Goal: Task Accomplishment & Management: Manage account settings

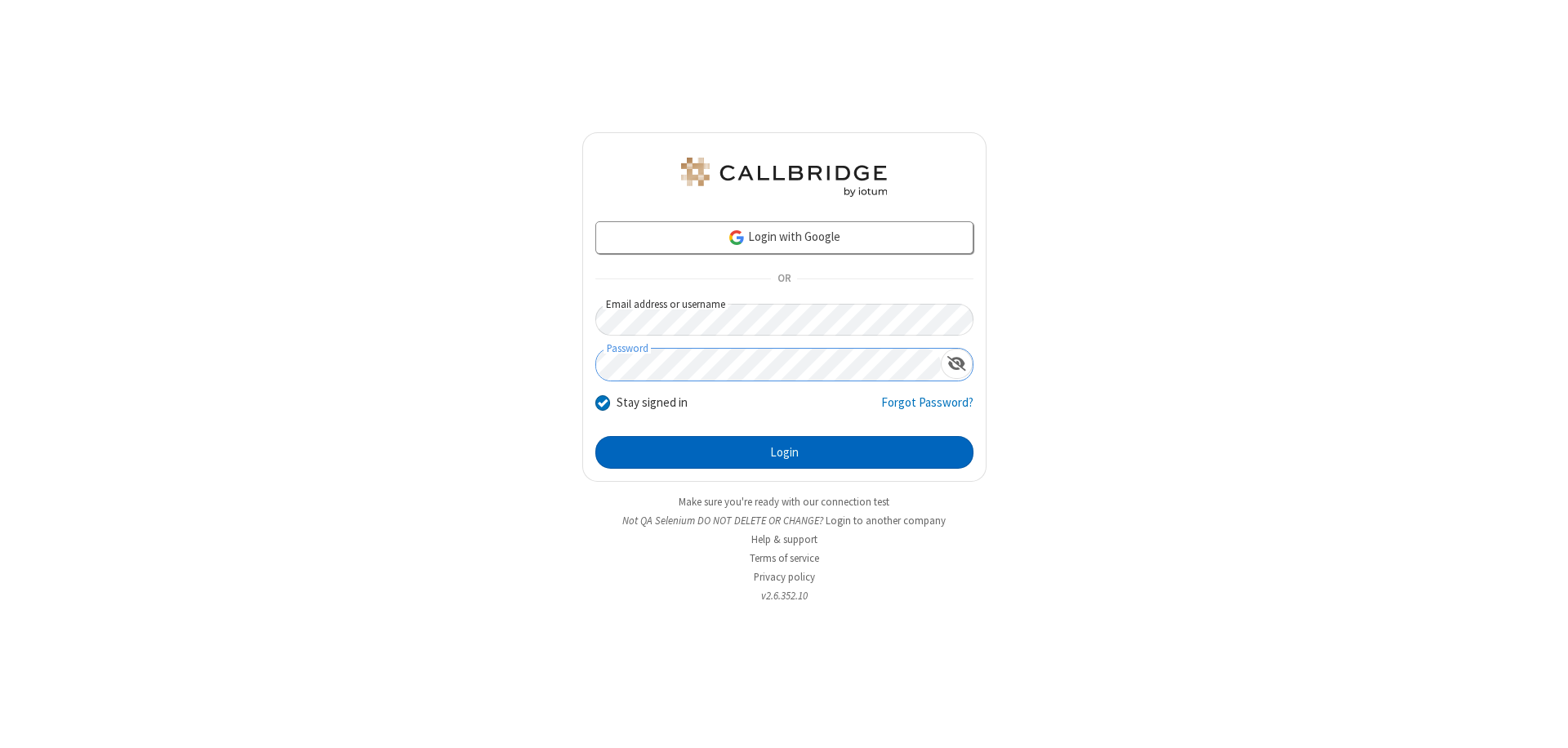
click at [784, 452] on button "Login" at bounding box center [784, 452] width 378 height 33
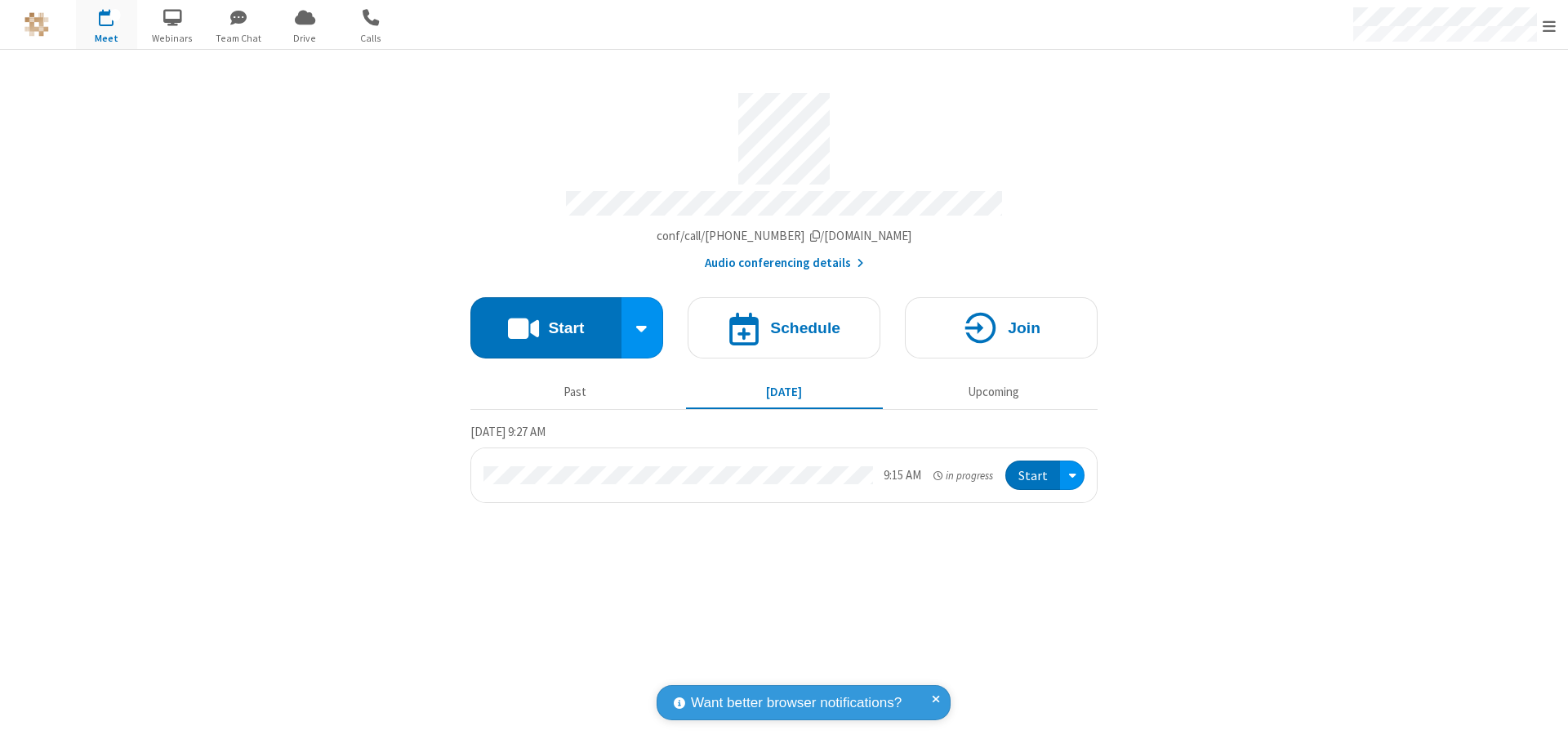
click at [1549, 25] on span "Open menu" at bounding box center [1548, 26] width 13 height 16
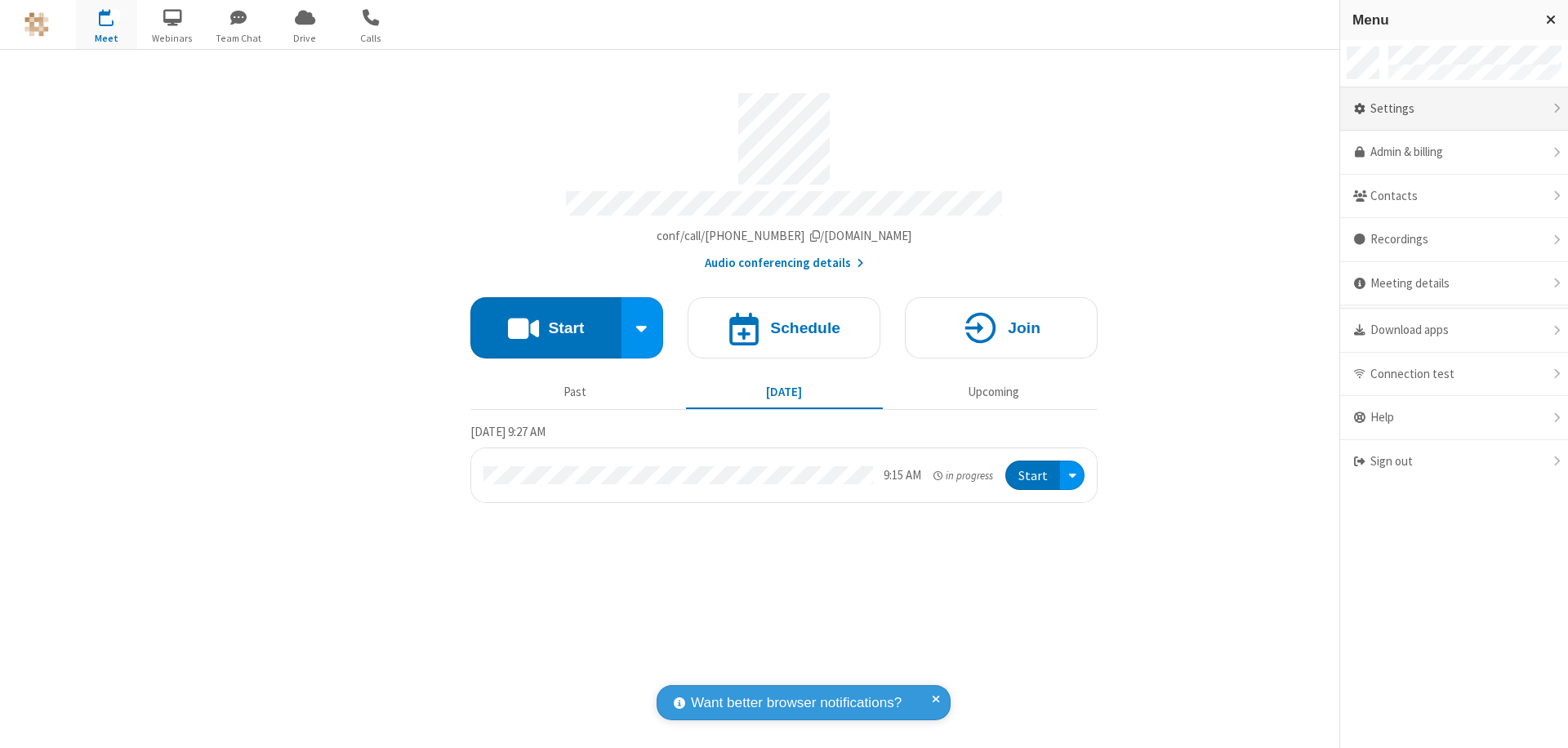
click at [1454, 108] on div "Settings" at bounding box center [1454, 109] width 228 height 44
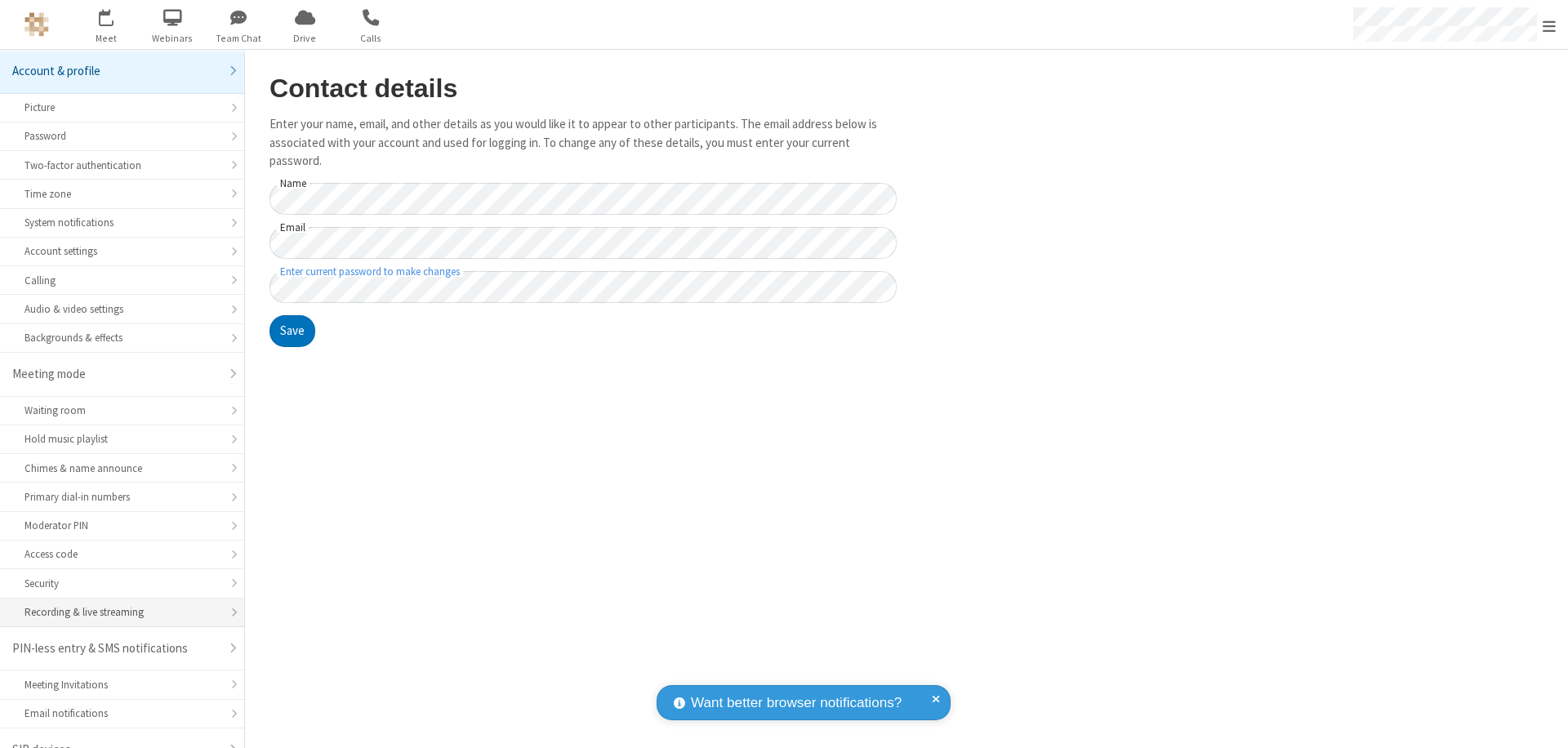
click at [116, 604] on div "Recording & live streaming" at bounding box center [121, 612] width 195 height 16
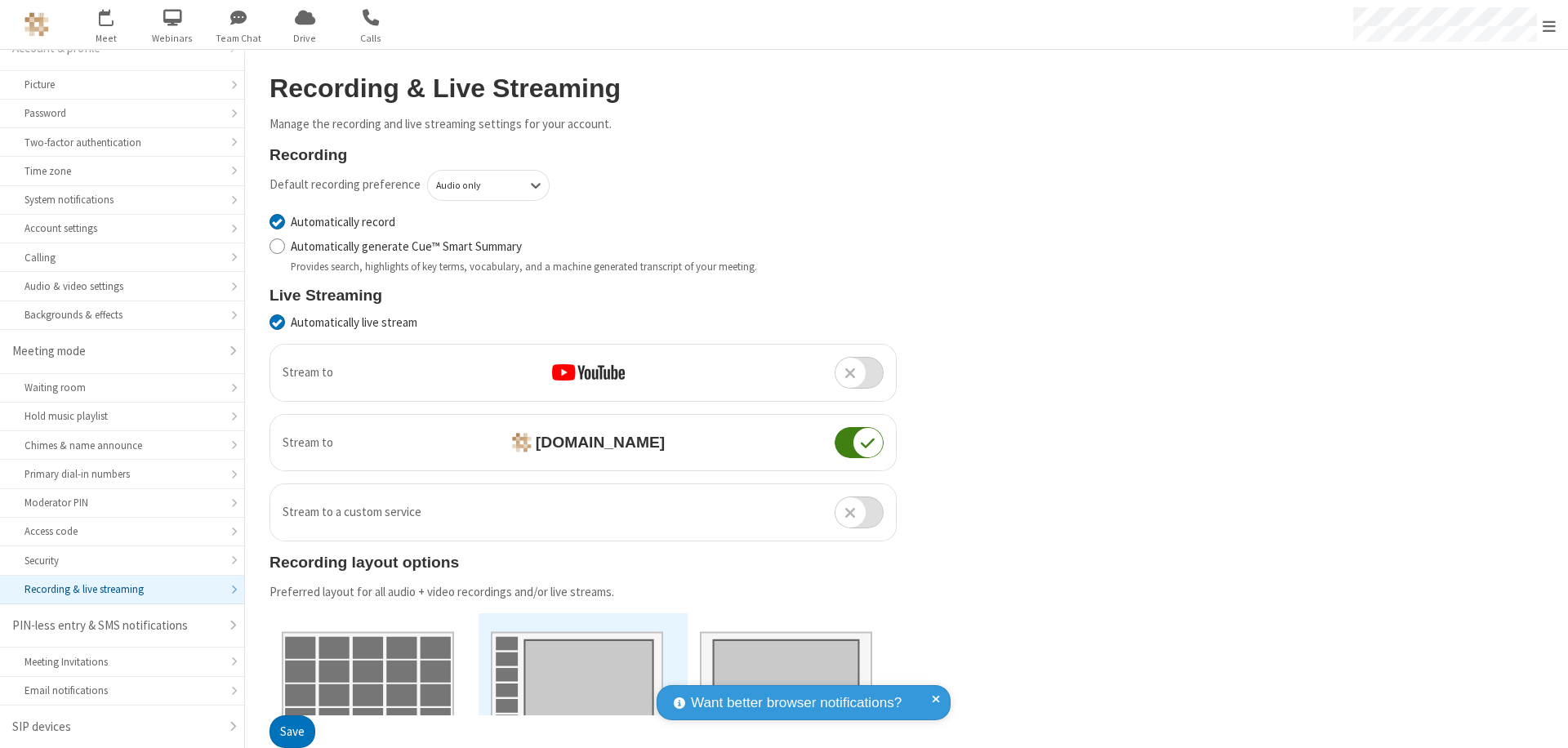
click at [277, 221] on input "Automatically record" at bounding box center [277, 222] width 16 height 17
checkbox input "false"
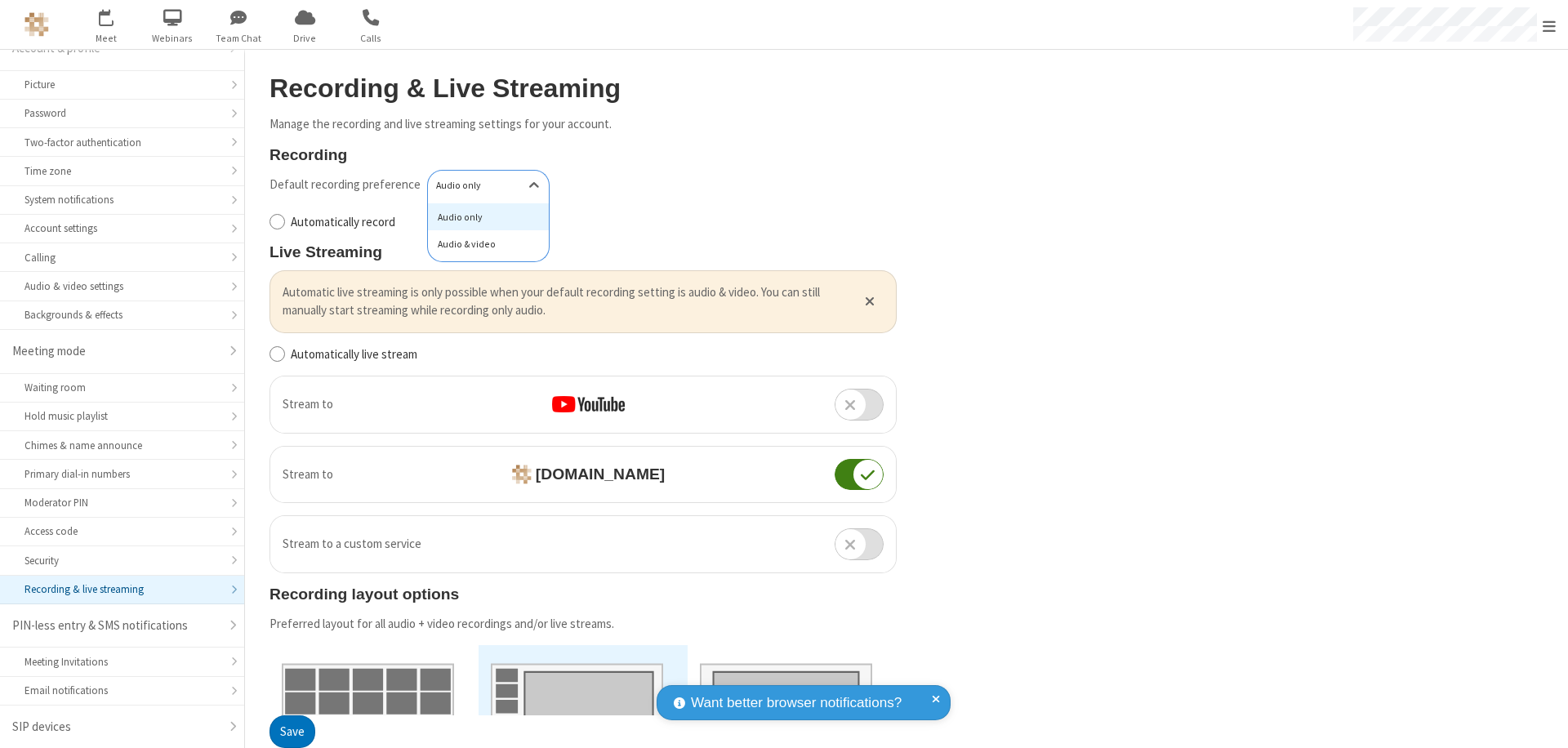
click at [483, 244] on div "Audio & video" at bounding box center [488, 244] width 120 height 28
click at [291, 732] on button "Save" at bounding box center [292, 732] width 46 height 33
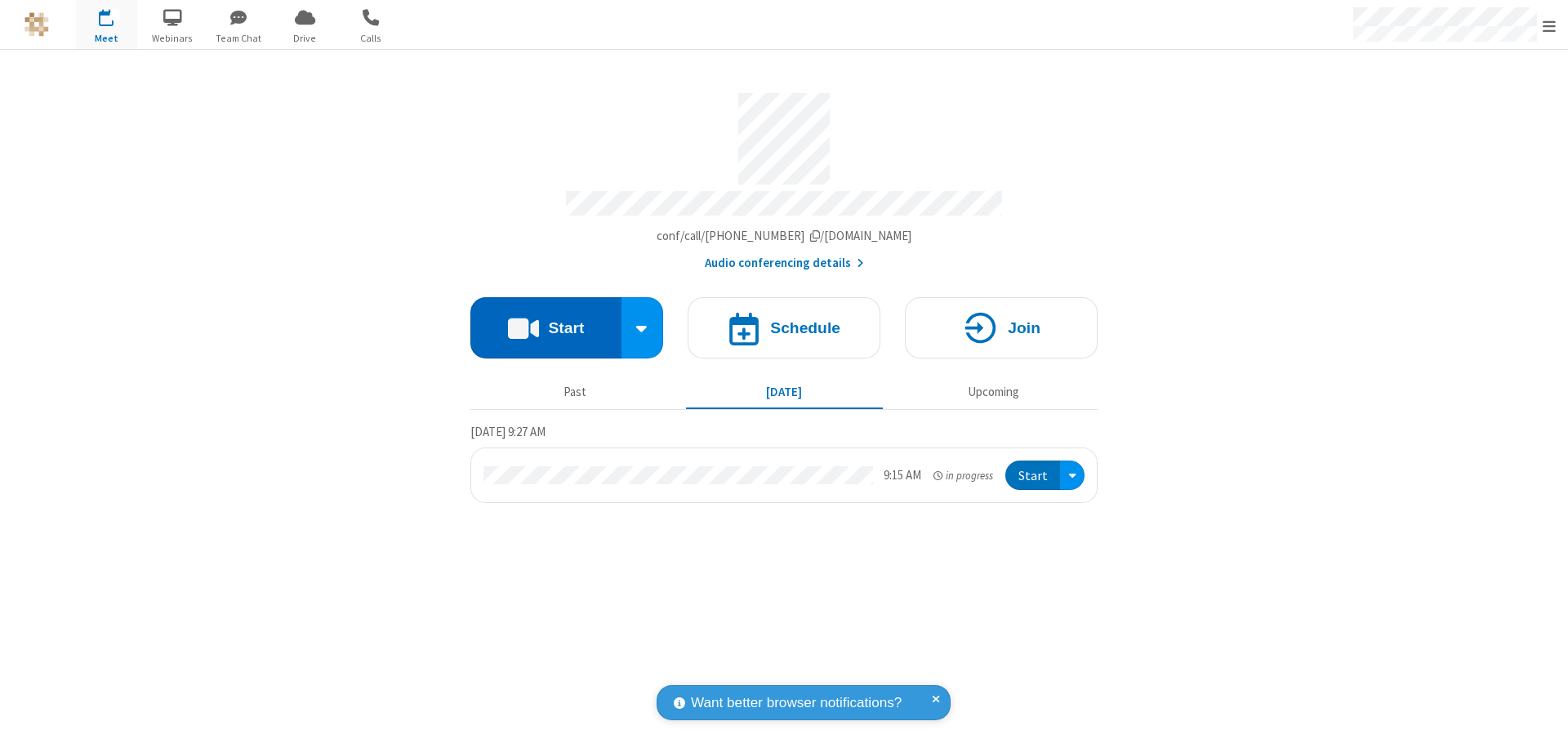
click at [545, 320] on button "Start" at bounding box center [546, 328] width 151 height 62
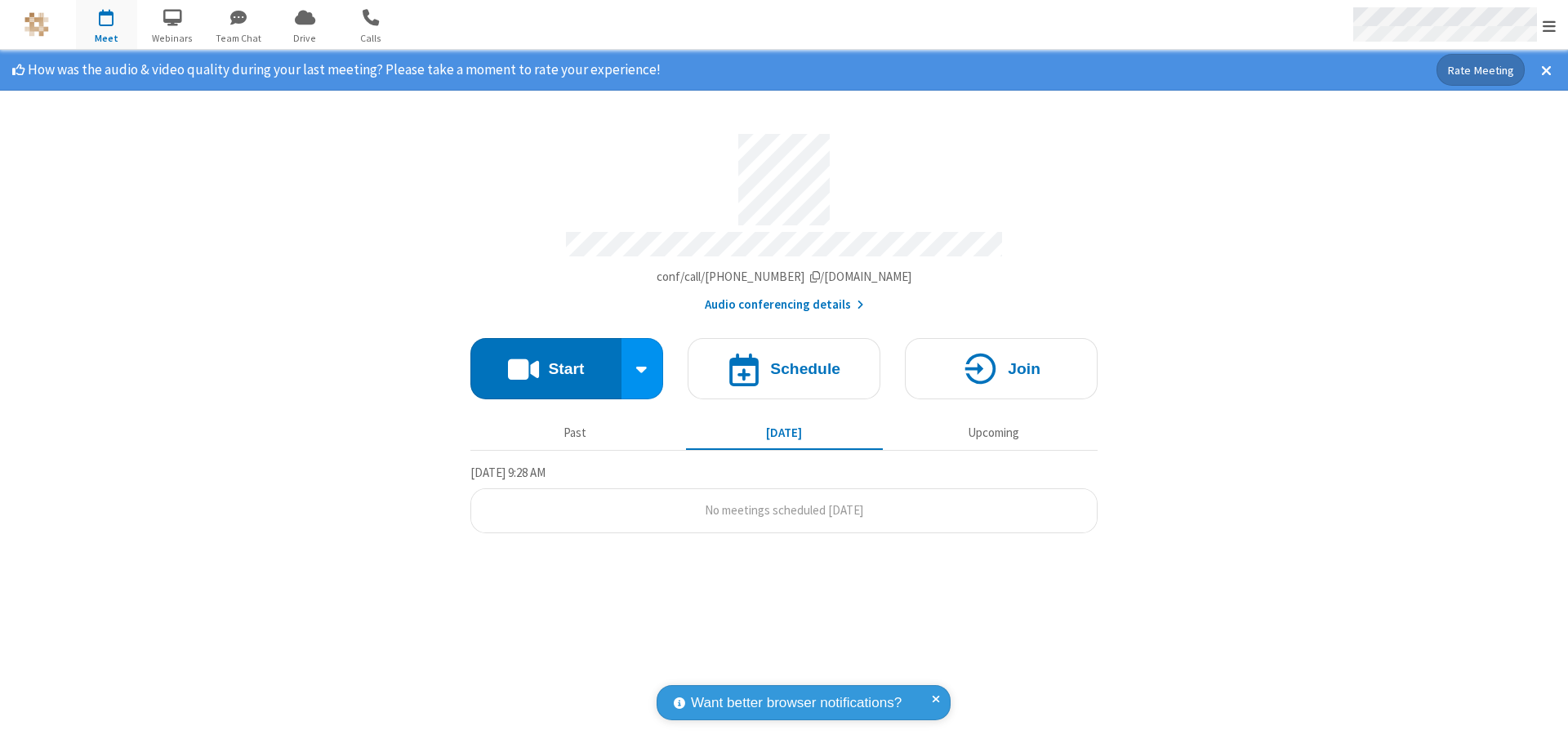
click at [1549, 25] on span "Open menu" at bounding box center [1548, 26] width 13 height 16
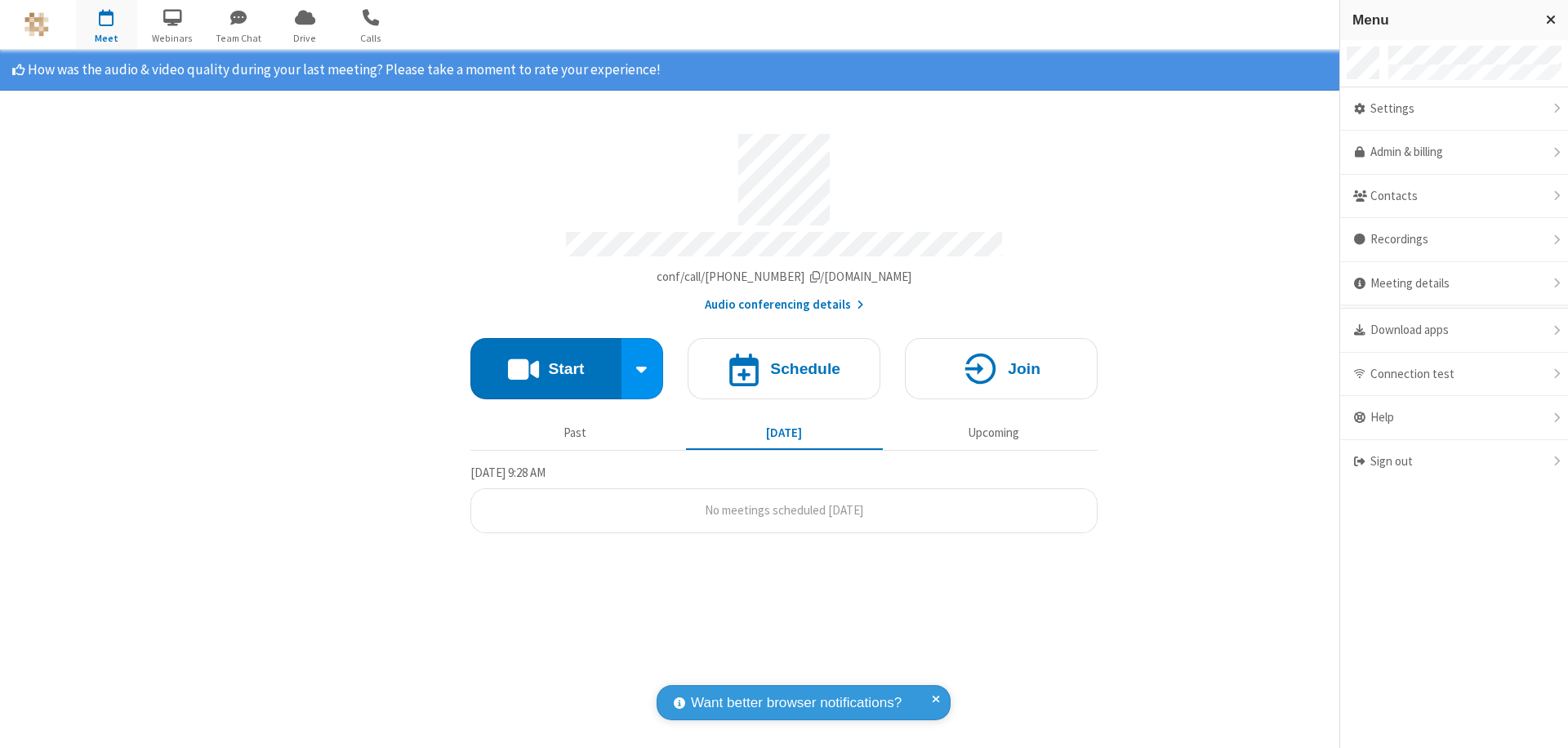
click at [1454, 108] on div "Settings" at bounding box center [1454, 109] width 228 height 44
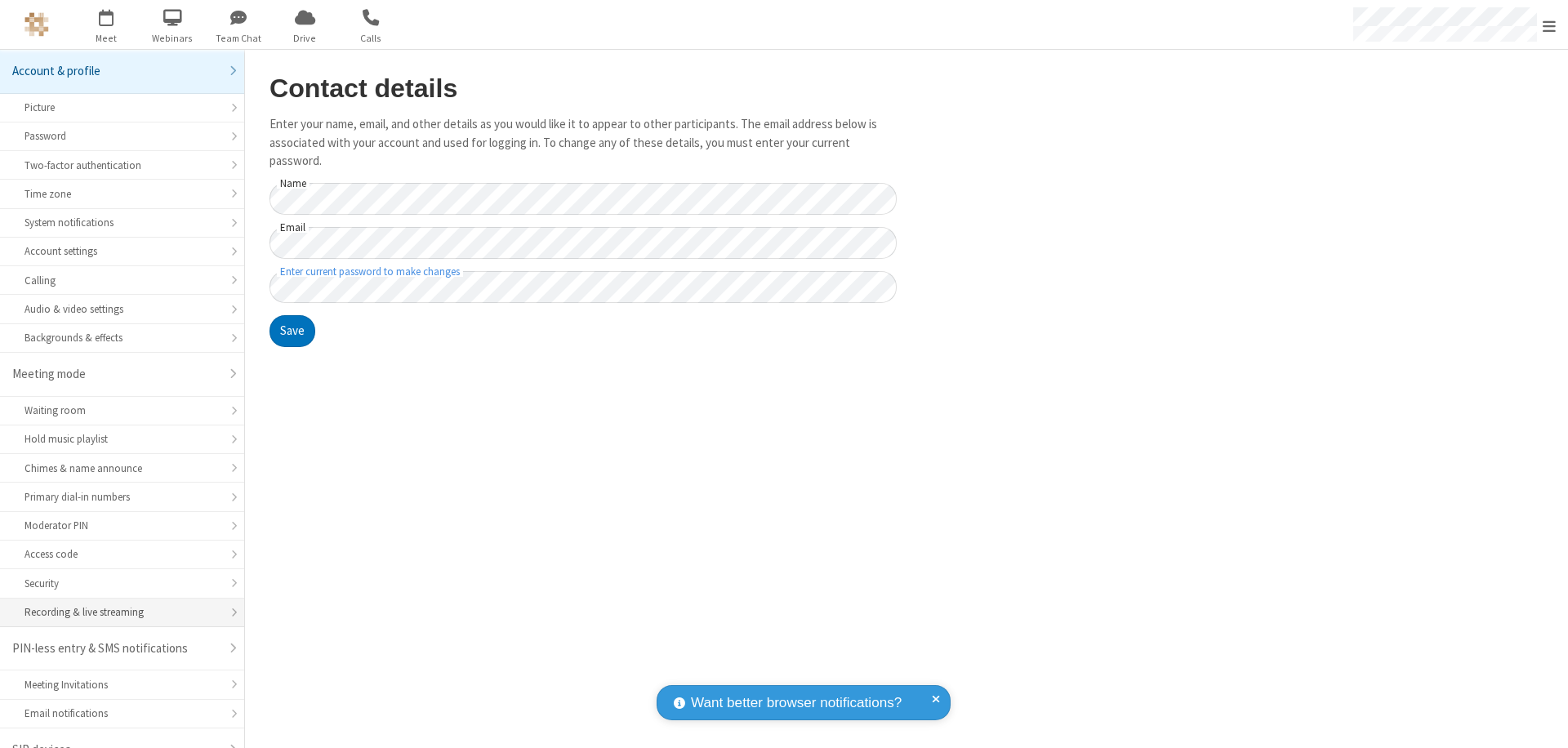
click at [116, 604] on div "Recording & live streaming" at bounding box center [121, 612] width 195 height 16
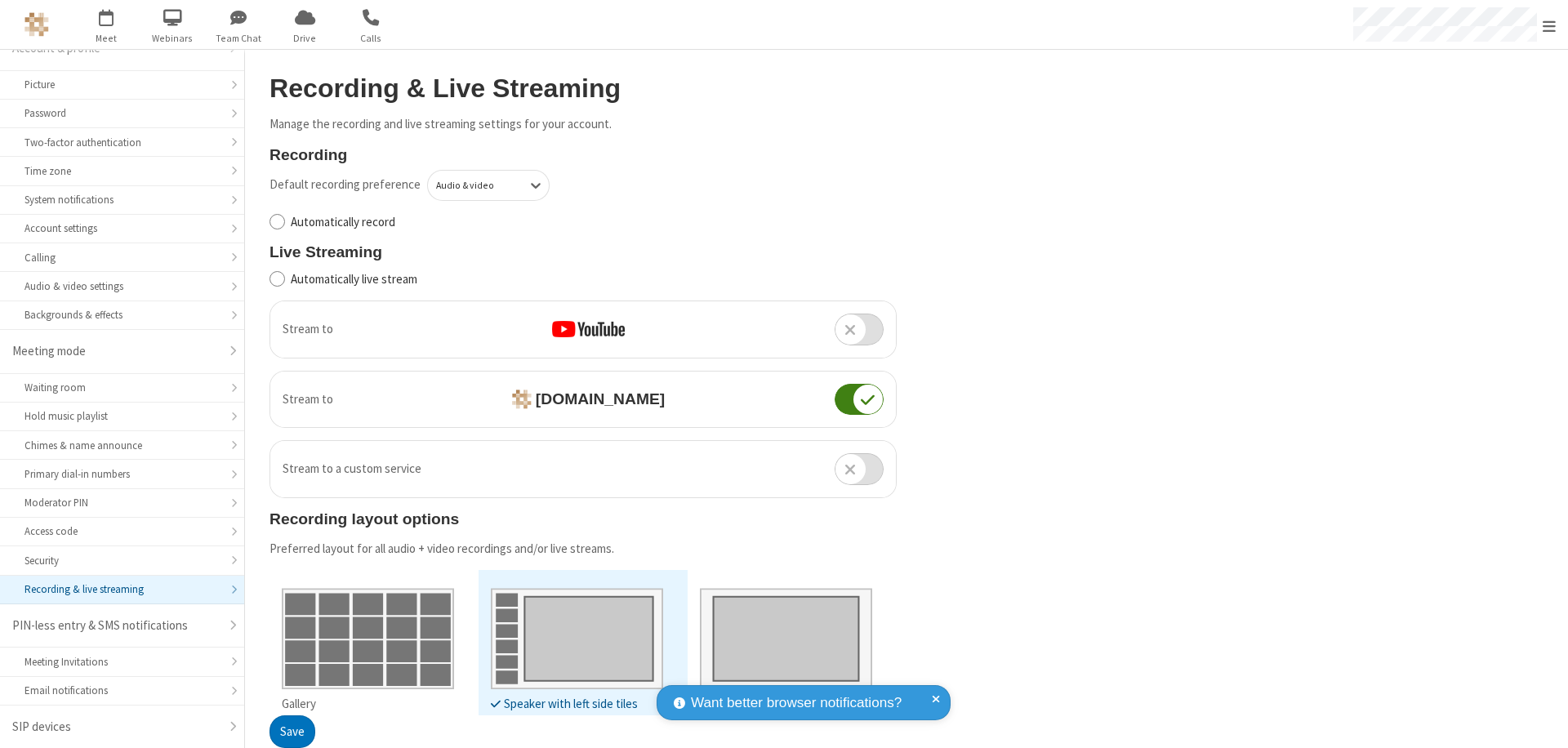
click at [291, 732] on button "Save" at bounding box center [292, 732] width 46 height 33
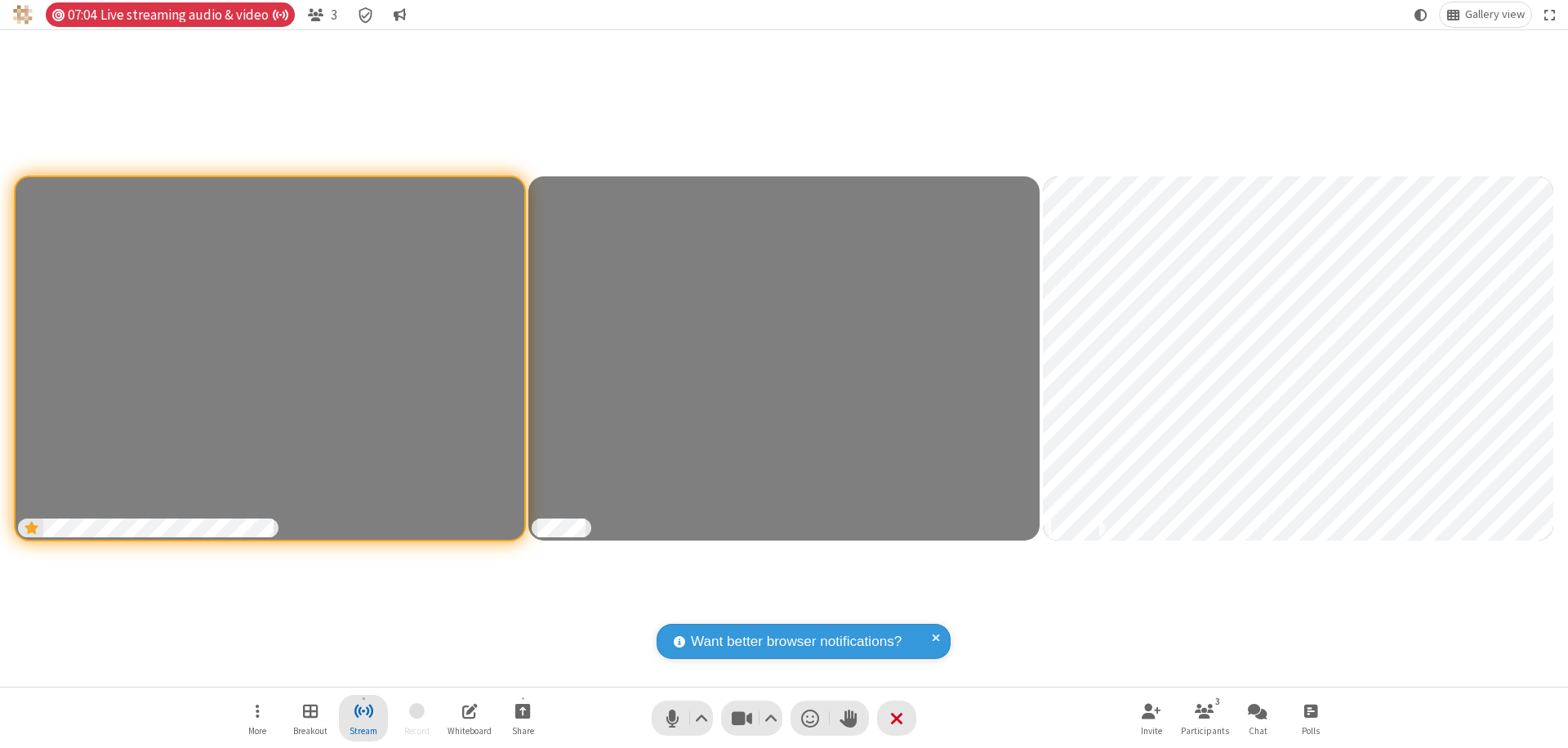
click at [363, 718] on span "Stop streaming" at bounding box center [364, 711] width 21 height 21
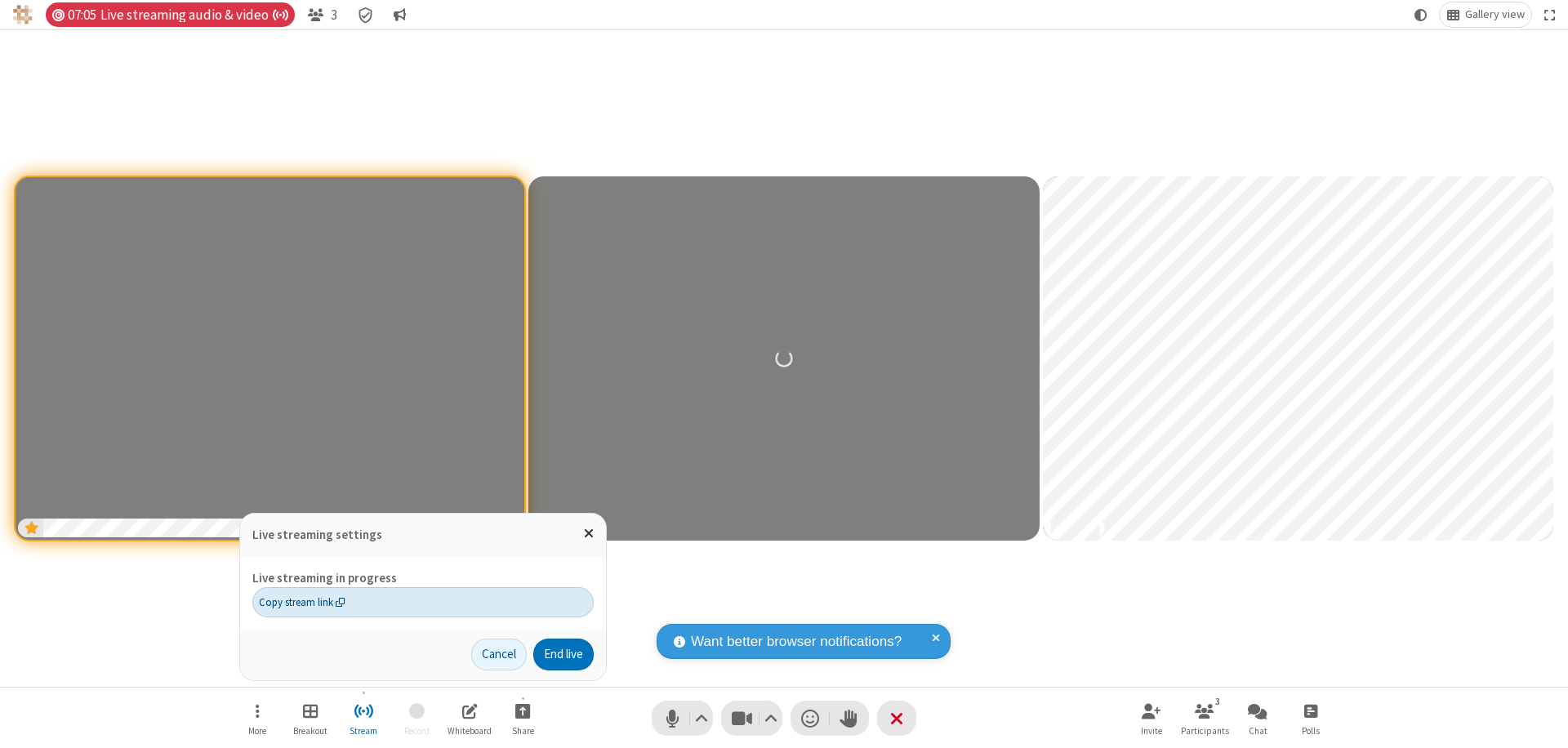
click at [302, 602] on span "Copy stream link" at bounding box center [303, 602] width 87 height 16
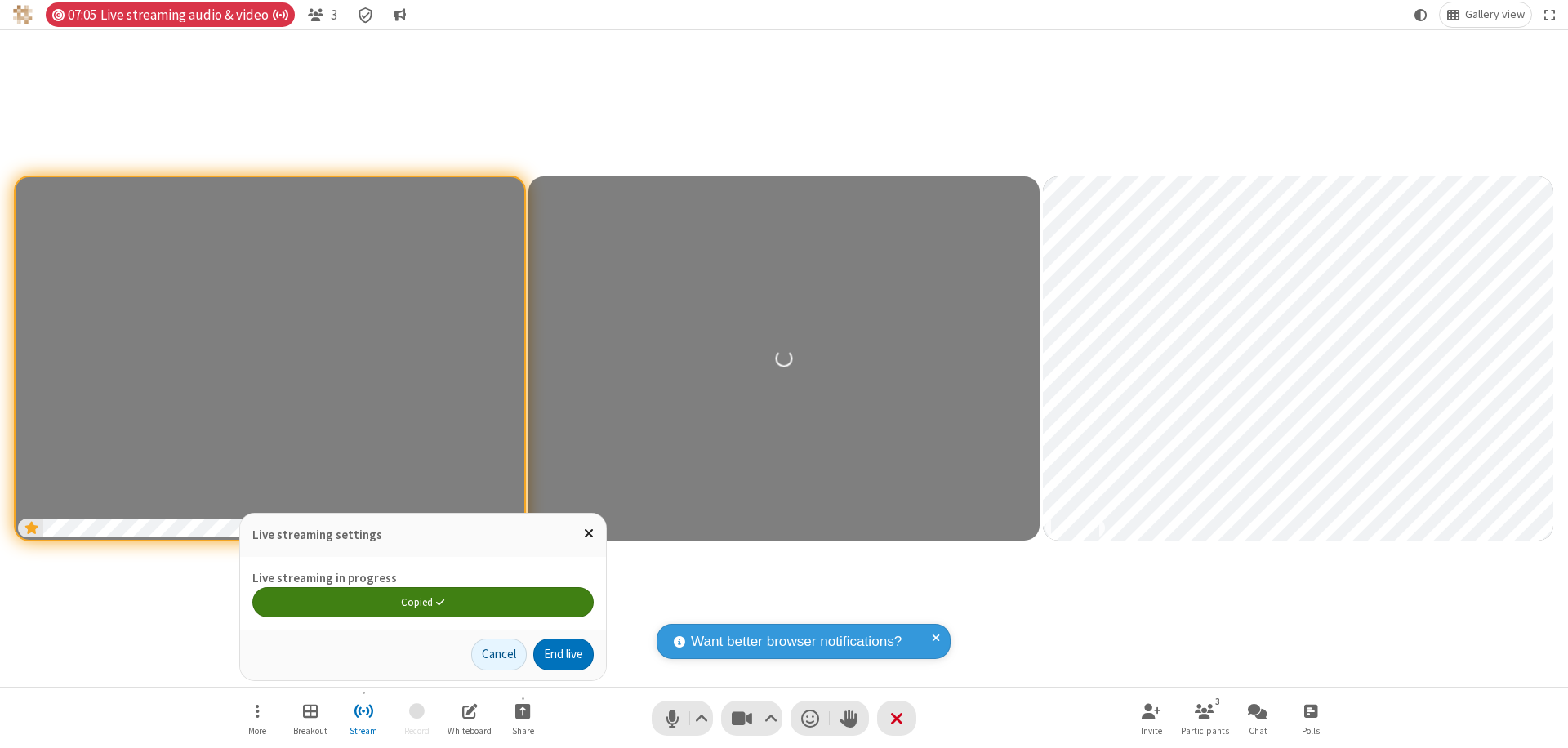
click at [588, 533] on span "Close popover" at bounding box center [589, 533] width 10 height 14
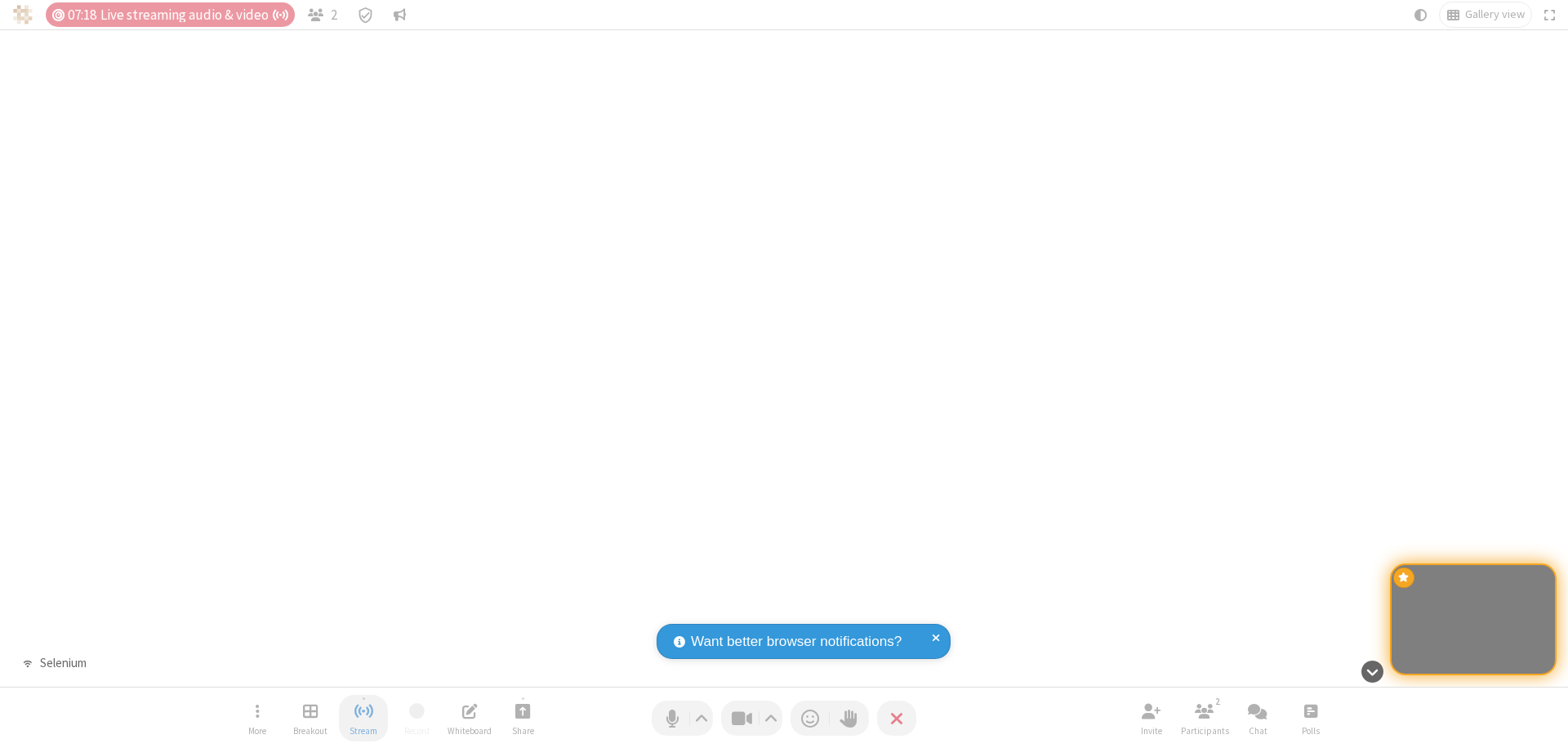
click at [363, 718] on span "Stop streaming" at bounding box center [364, 711] width 21 height 21
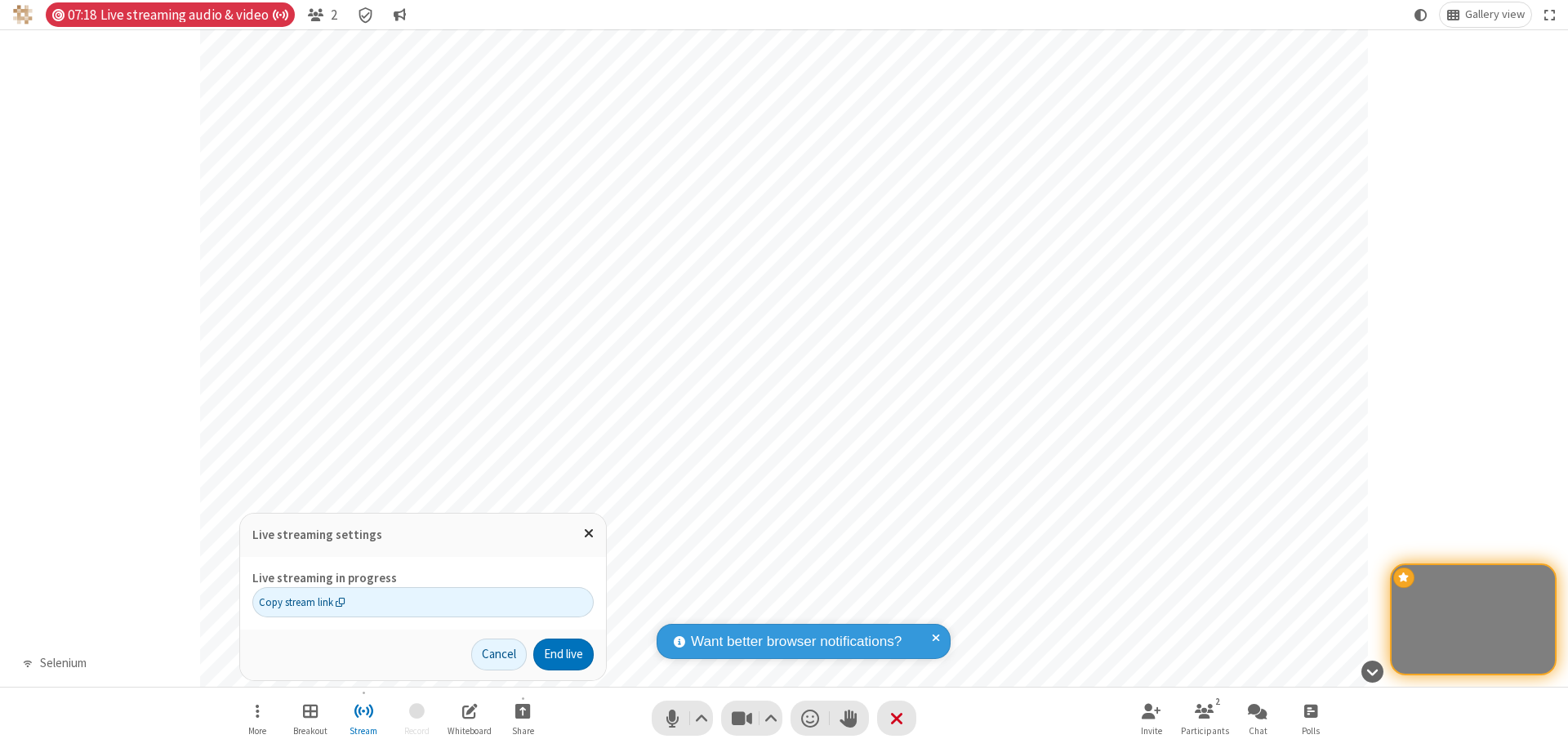
click at [562, 654] on button "End live" at bounding box center [563, 655] width 61 height 33
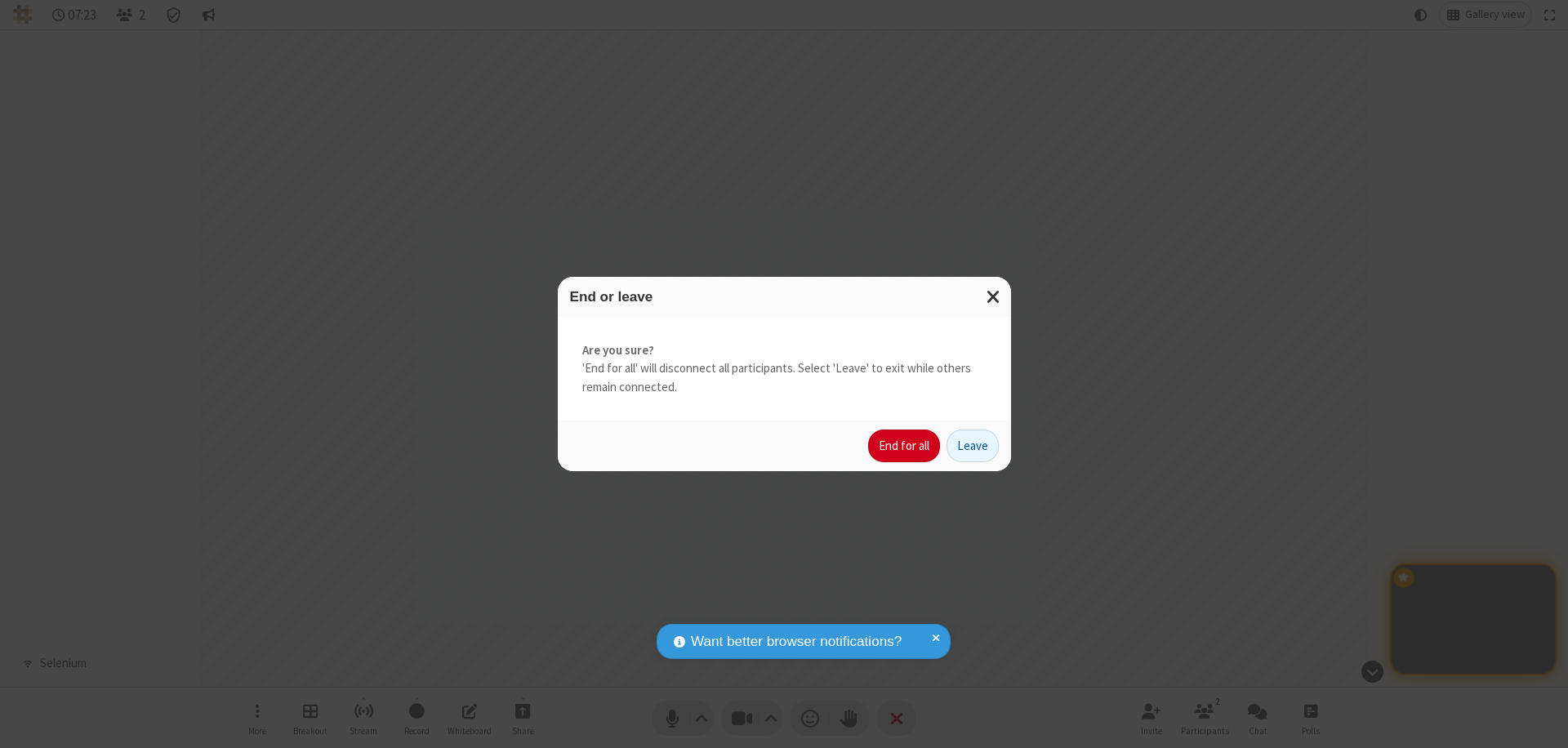
click at [905, 446] on button "End for all" at bounding box center [903, 446] width 72 height 33
